Goal: Task Accomplishment & Management: Manage account settings

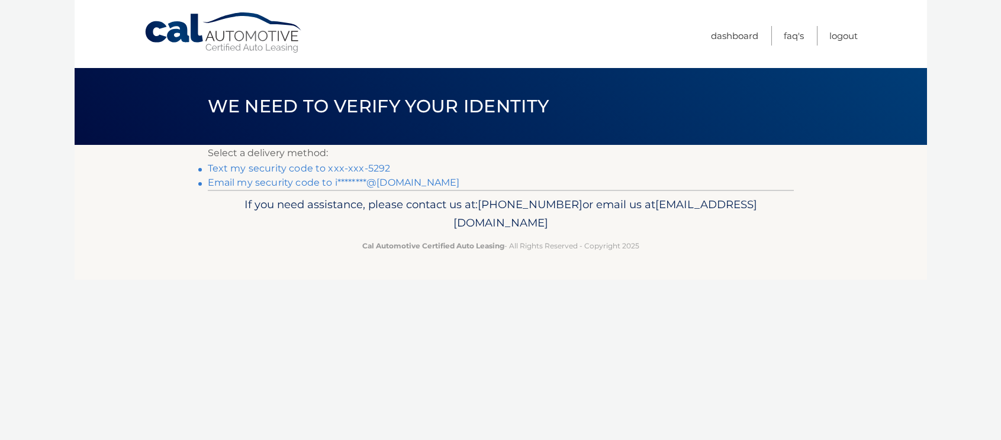
click at [299, 166] on link "Text my security code to xxx-xxx-5292" at bounding box center [299, 168] width 183 height 11
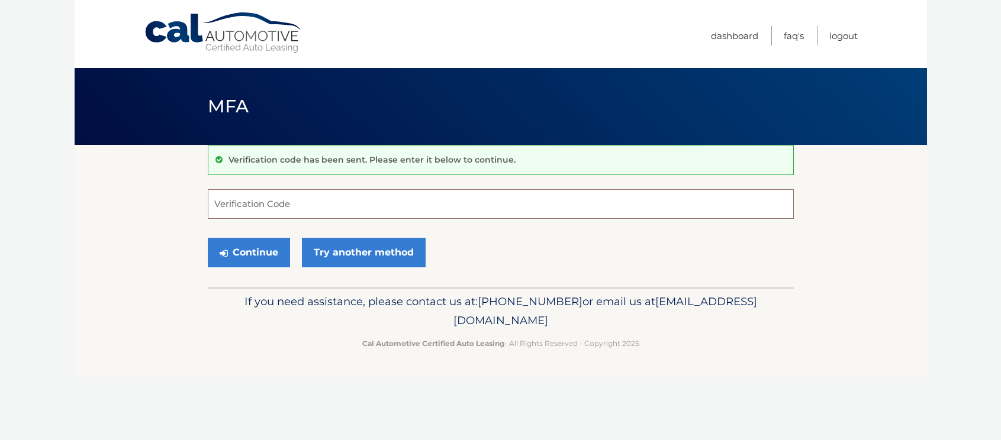
click at [298, 199] on input "Verification Code" at bounding box center [501, 204] width 586 height 30
type input "062464"
click at [243, 250] on button "Continue" at bounding box center [249, 253] width 82 height 30
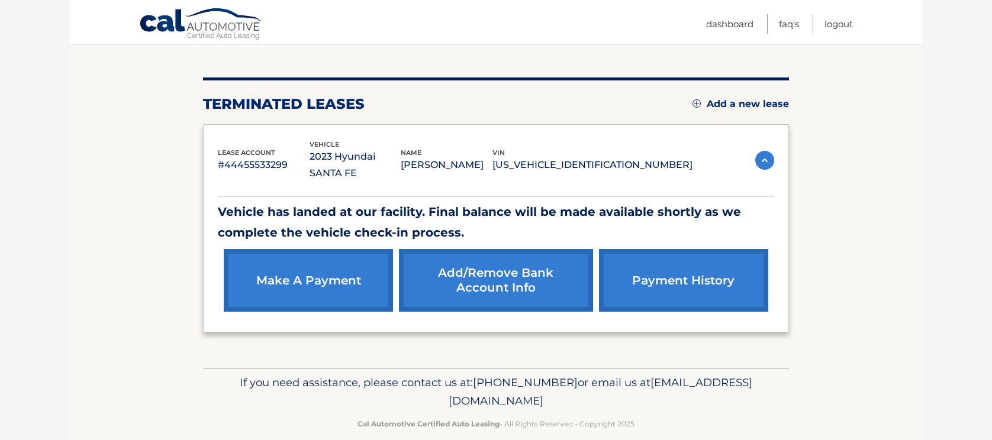
scroll to position [122, 0]
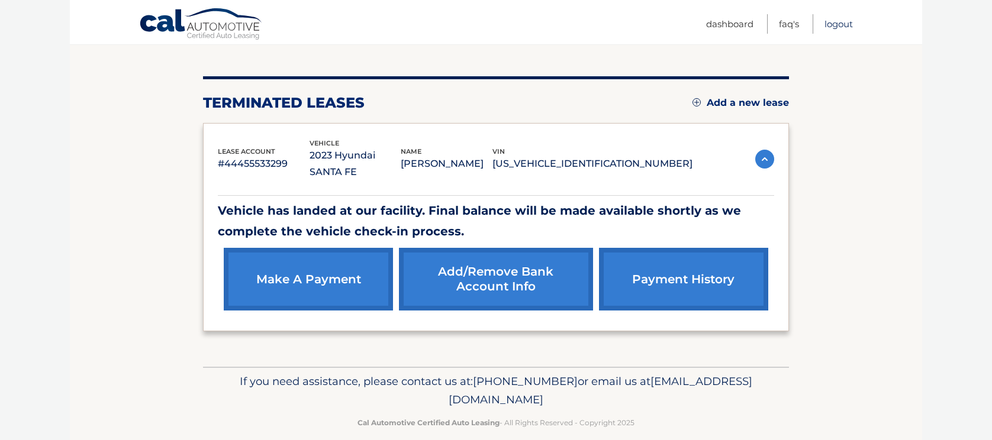
click at [836, 24] on link "Logout" at bounding box center [839, 24] width 28 height 20
